Goal: Download file/media

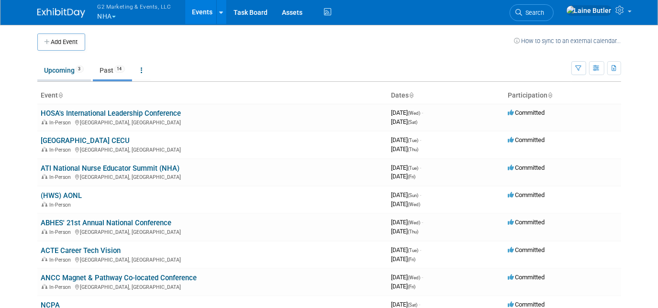
click at [75, 73] on link "Upcoming 3" at bounding box center [64, 70] width 54 height 18
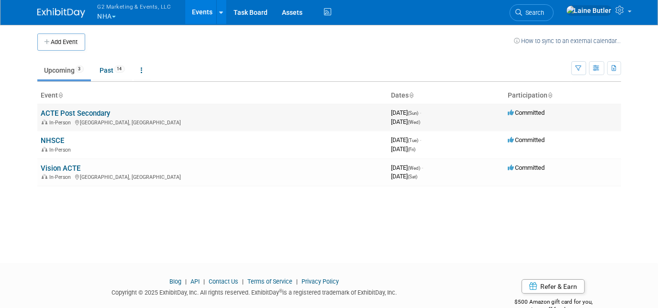
click at [55, 111] on link "ACTE Post Secondary" at bounding box center [75, 113] width 69 height 9
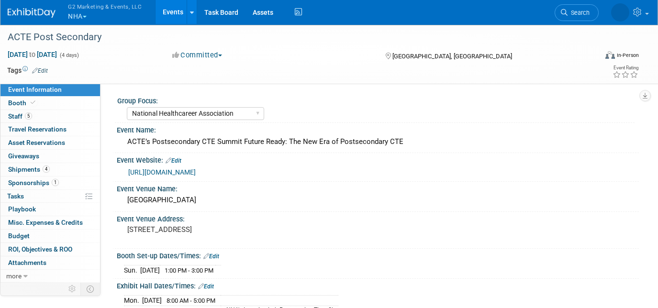
select select "National Healthcareer Association"
select select "In-house Created Form w/ Link"
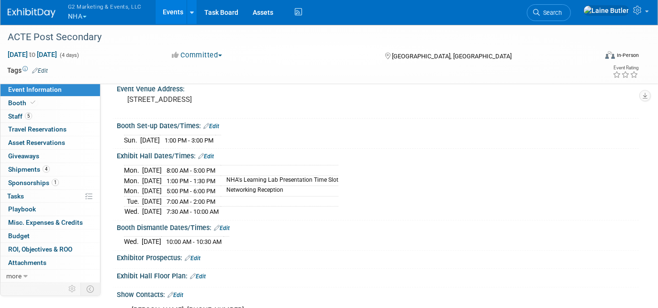
scroll to position [43, 0]
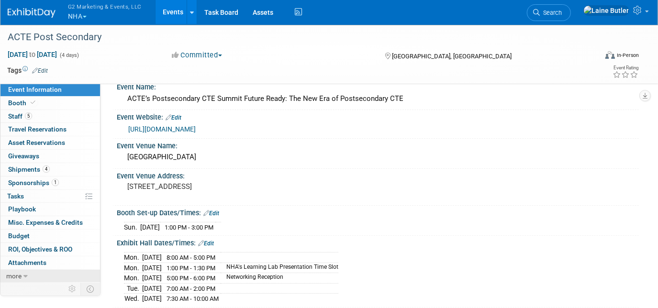
click at [23, 273] on icon at bounding box center [25, 276] width 4 height 7
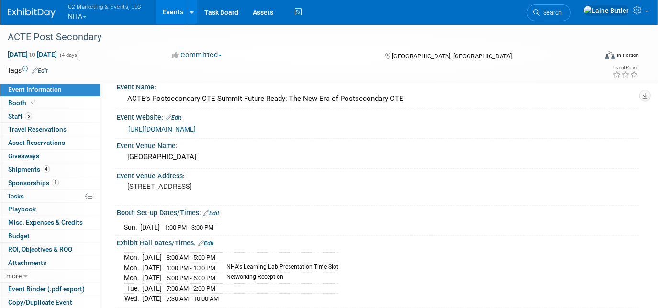
scroll to position [65, 0]
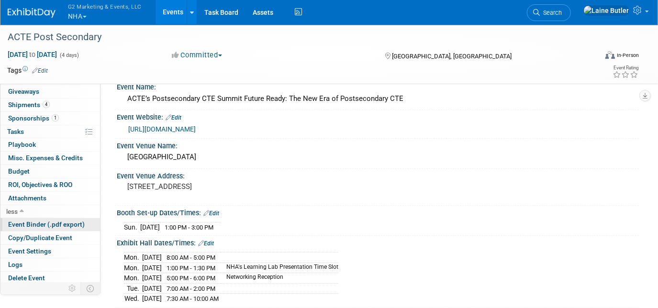
click at [44, 225] on span "Event Binder (.pdf export)" at bounding box center [46, 225] width 77 height 8
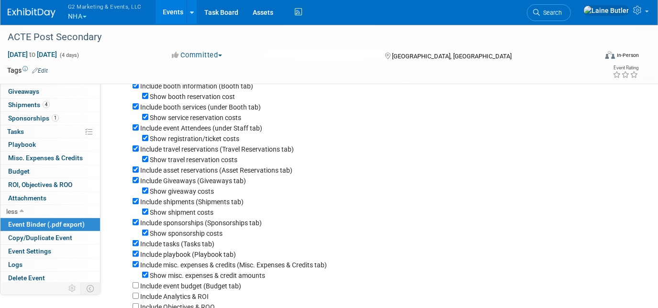
scroll to position [87, 0]
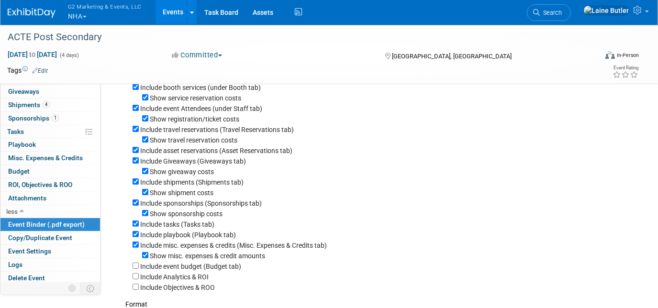
click at [142, 261] on div "Show misc. expenses & credit amounts" at bounding box center [382, 255] width 499 height 11
click at [146, 257] on input "Show misc. expenses & credit amounts" at bounding box center [145, 255] width 6 height 6
checkbox input "false"
click at [136, 247] on input "Include misc. expenses & credits (Misc. Expenses & Credits tab)" at bounding box center [136, 245] width 6 height 6
checkbox input "false"
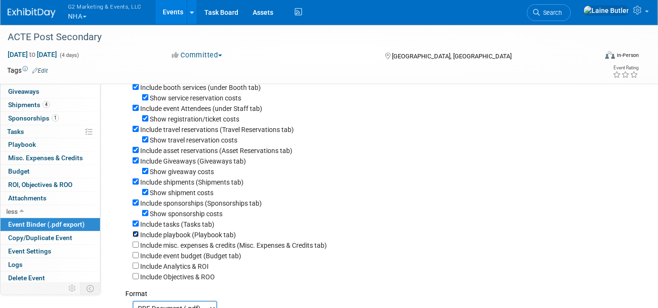
click at [134, 237] on input "Include playbook (Playbook tab)" at bounding box center [136, 234] width 6 height 6
checkbox input "false"
click at [134, 229] on div "Include tasks (Tasks tab)" at bounding box center [382, 224] width 499 height 11
click at [147, 222] on div "Include tasks (Tasks tab)" at bounding box center [382, 224] width 499 height 11
click at [145, 219] on div "Show sponsorship costs" at bounding box center [382, 213] width 499 height 11
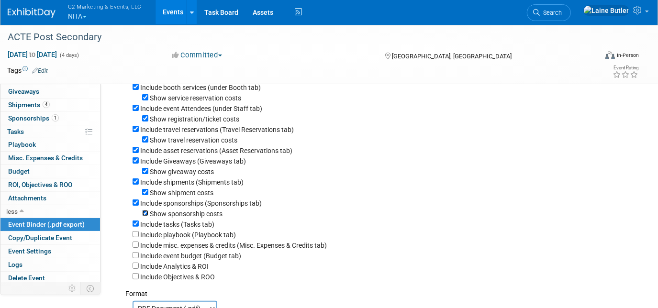
click at [145, 216] on input "Show sponsorship costs" at bounding box center [145, 213] width 6 height 6
checkbox input "false"
click at [136, 229] on div "Include tasks (Tasks tab)" at bounding box center [382, 224] width 499 height 11
drag, startPoint x: 136, startPoint y: 230, endPoint x: 136, endPoint y: 223, distance: 6.7
click at [136, 227] on input "Include tasks (Tasks tab)" at bounding box center [136, 224] width 6 height 6
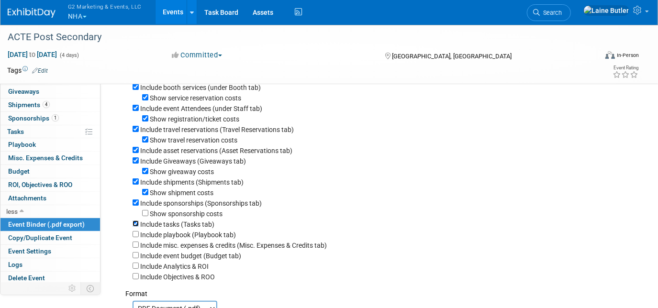
checkbox input "false"
click at [145, 195] on input "Show shipment costs" at bounding box center [145, 192] width 6 height 6
checkbox input "false"
click at [146, 174] on input "Show giveaway costs" at bounding box center [145, 171] width 6 height 6
checkbox input "false"
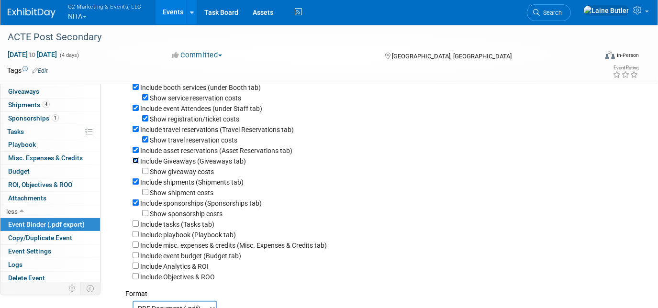
click at [135, 161] on input "Include Giveaways (Giveaways tab)" at bounding box center [136, 160] width 6 height 6
checkbox input "false"
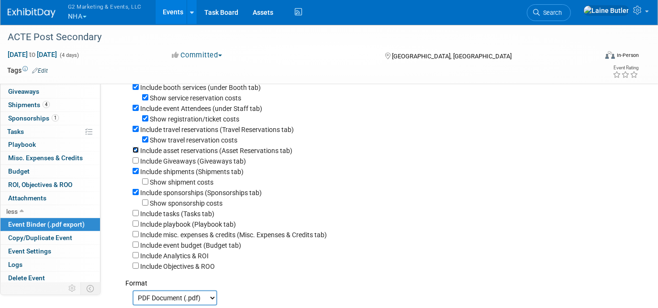
click at [136, 152] on input "Include asset reservations (Asset Reservations tab)" at bounding box center [136, 150] width 6 height 6
checkbox input "false"
click at [147, 140] on input "Show travel reservation costs" at bounding box center [145, 139] width 6 height 6
checkbox input "false"
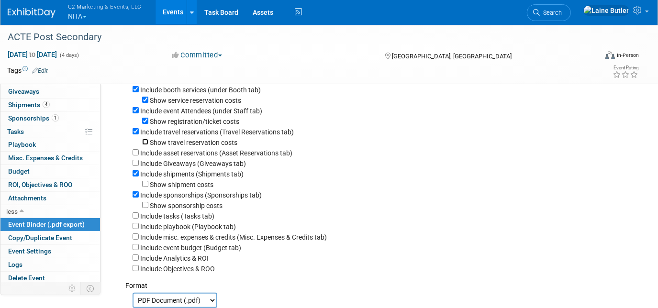
scroll to position [43, 0]
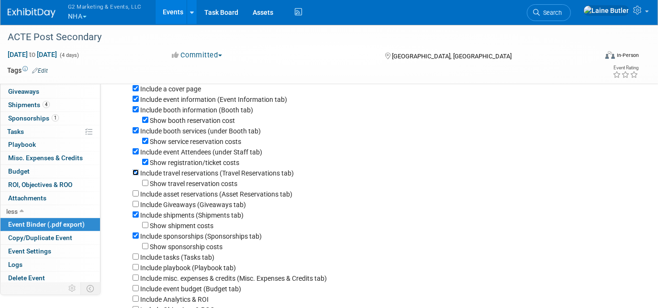
click at [134, 176] on input "Include travel reservations (Travel Reservations tab)" at bounding box center [136, 172] width 6 height 6
checkbox input "false"
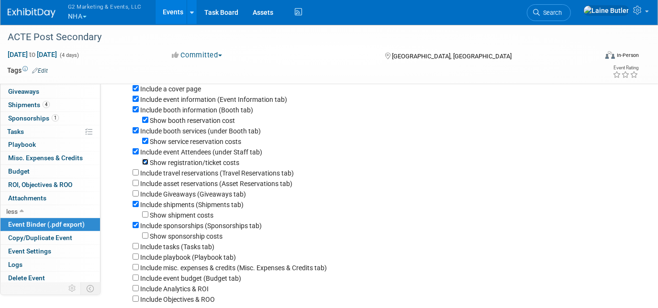
click at [143, 165] on input "Show registration/ticket costs" at bounding box center [145, 162] width 6 height 6
checkbox input "false"
click at [135, 152] on input "Include event Attendees (under Staff tab)" at bounding box center [136, 151] width 6 height 6
checkbox input "false"
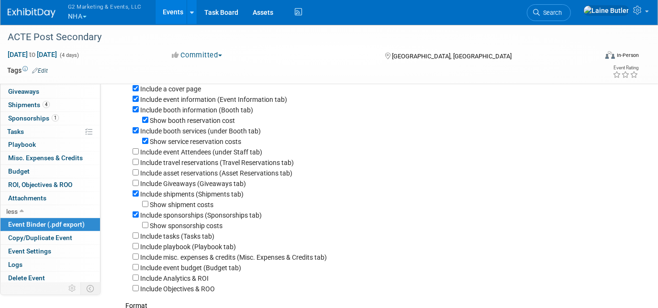
click at [146, 146] on div "Show service reservation costs" at bounding box center [382, 141] width 499 height 11
click at [145, 144] on input "Show service reservation costs" at bounding box center [145, 141] width 6 height 6
checkbox input "false"
click at [136, 153] on input "Include event Attendees (under Staff tab)" at bounding box center [136, 151] width 6 height 6
checkbox input "true"
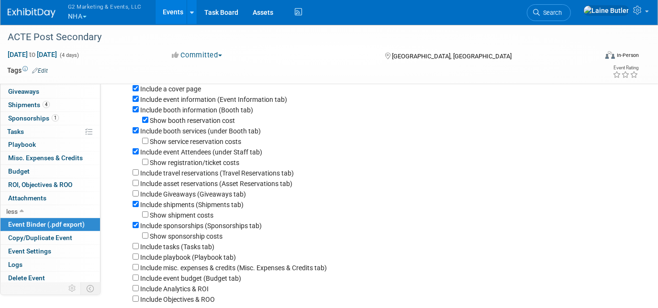
click at [142, 118] on div "Show booth reservation cost" at bounding box center [382, 120] width 499 height 11
click at [146, 118] on input "Show booth reservation cost" at bounding box center [145, 120] width 6 height 6
checkbox input "false"
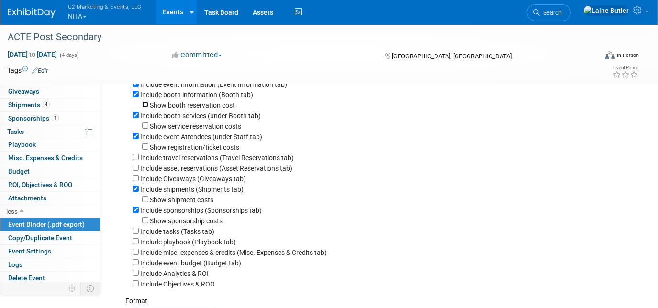
scroll to position [174, 0]
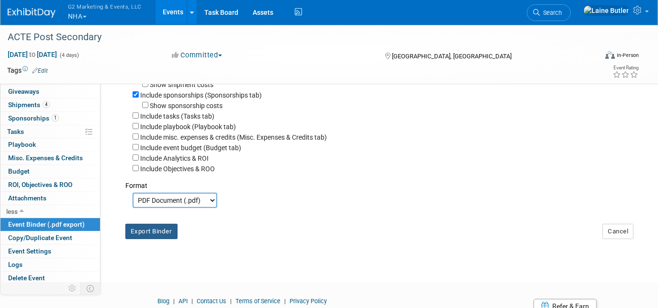
click at [154, 237] on button "Export Binder" at bounding box center [151, 231] width 52 height 15
